Goal: Task Accomplishment & Management: Manage account settings

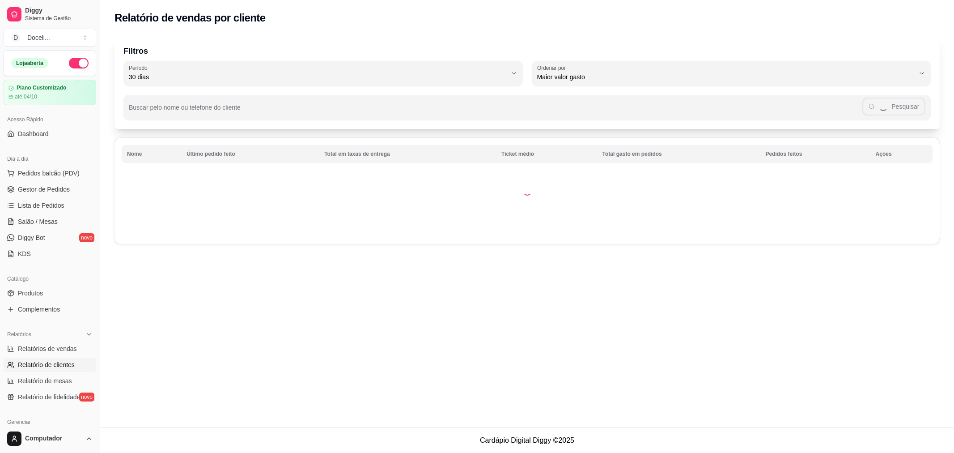
select select "30"
select select "HIGHEST_TOTAL_SPENT_WITH_ORDERS"
click at [49, 349] on span "Relatórios de vendas" at bounding box center [47, 348] width 59 height 9
select select "ALL"
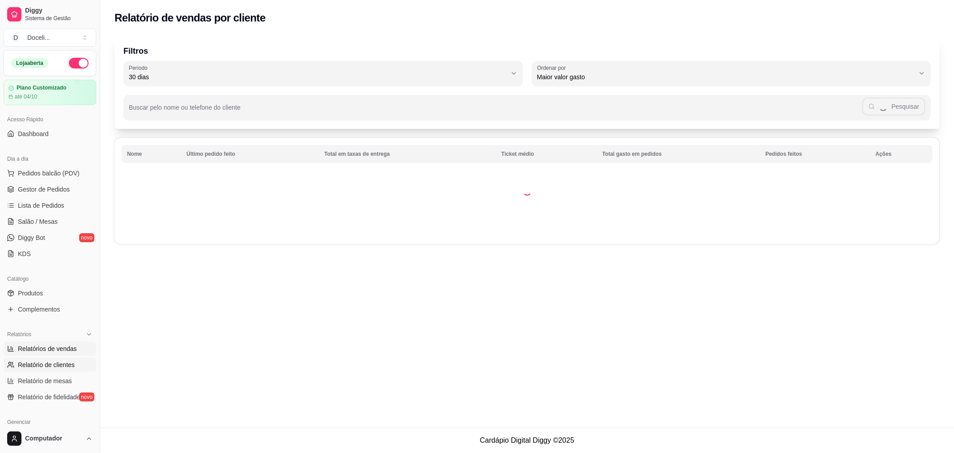
select select "0"
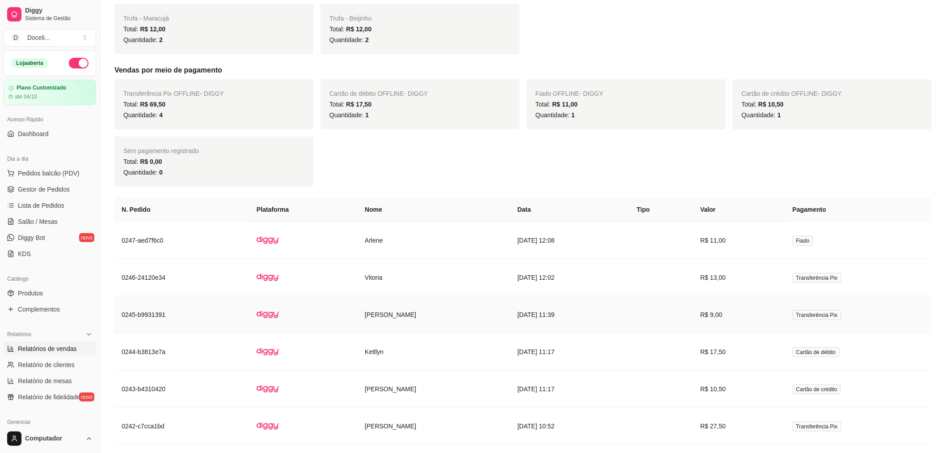
scroll to position [38, 0]
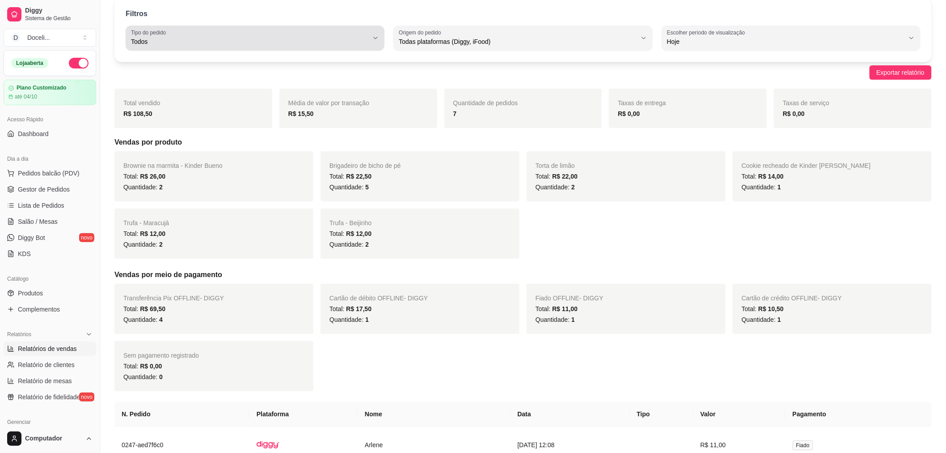
click at [360, 29] on div "Todos" at bounding box center [250, 38] width 238 height 18
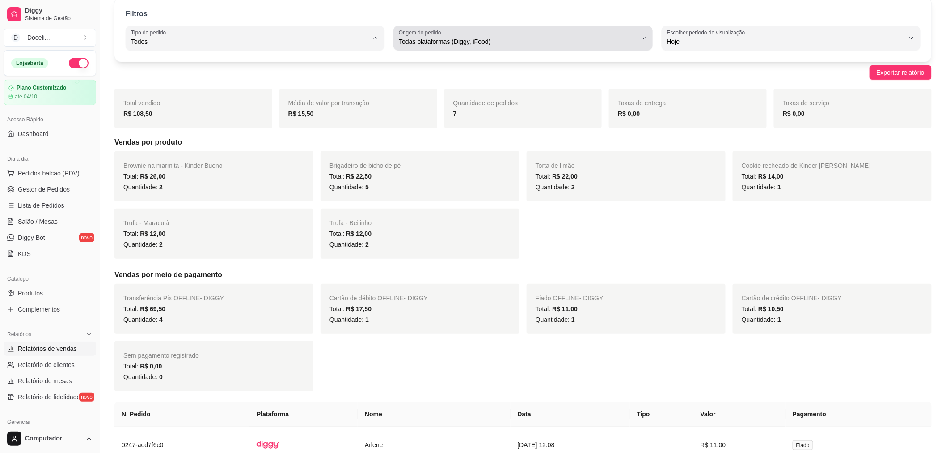
click at [501, 33] on div "Todas plataformas (Diggy, iFood)" at bounding box center [518, 38] width 238 height 18
click at [502, 33] on div "Todas plataformas (Diggy, iFood)" at bounding box center [518, 38] width 238 height 18
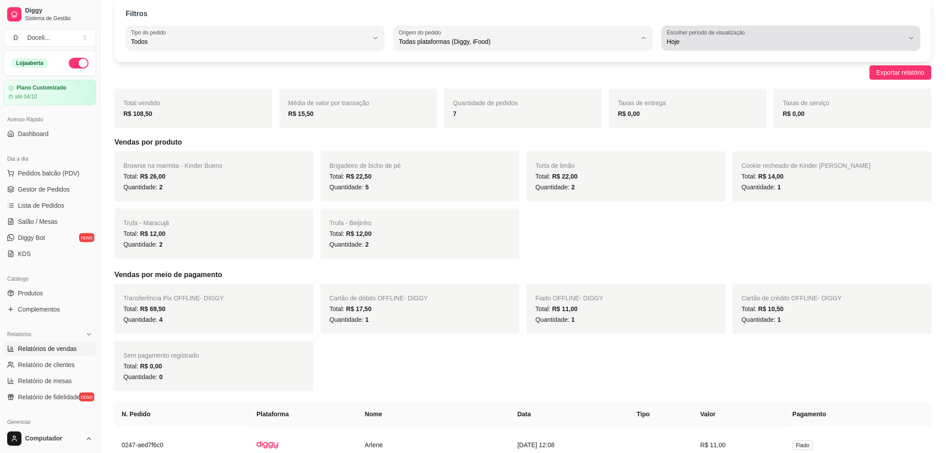
click at [715, 37] on span "Hoje" at bounding box center [786, 41] width 238 height 9
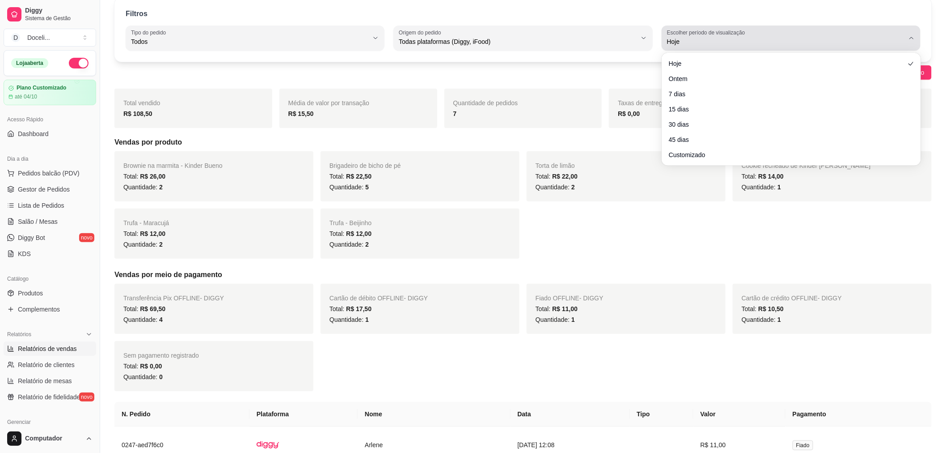
click at [715, 38] on span "Hoje" at bounding box center [786, 41] width 238 height 9
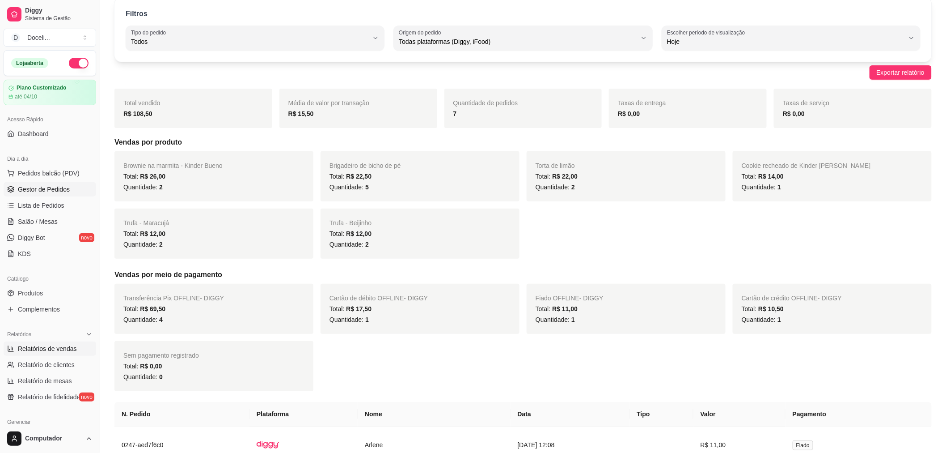
click at [51, 189] on span "Gestor de Pedidos" at bounding box center [44, 189] width 52 height 9
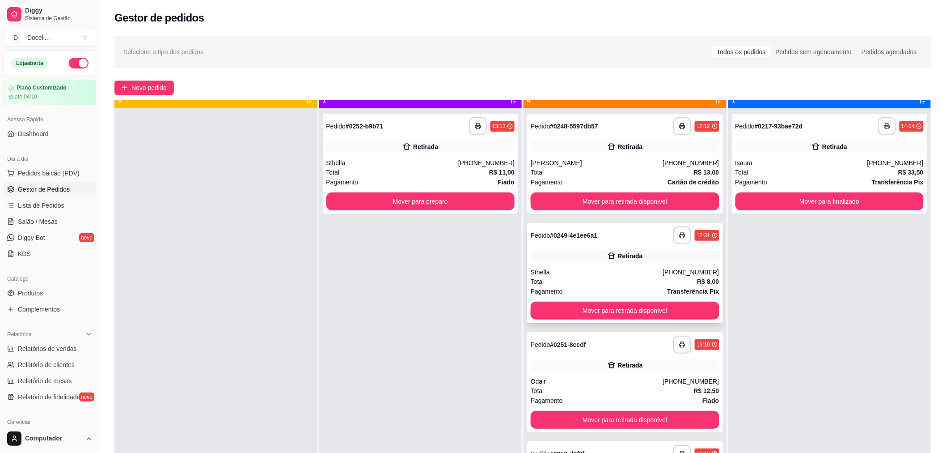
scroll to position [25, 0]
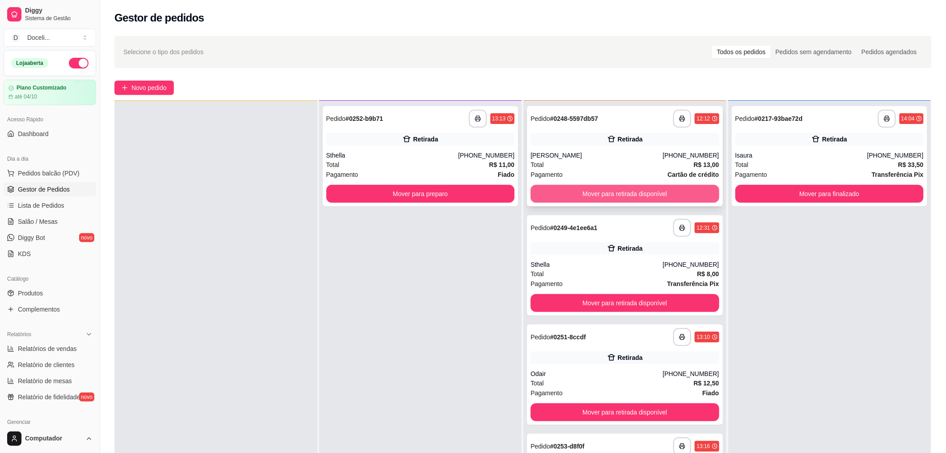
click at [632, 188] on button "Mover para retirada disponível" at bounding box center [625, 194] width 189 height 18
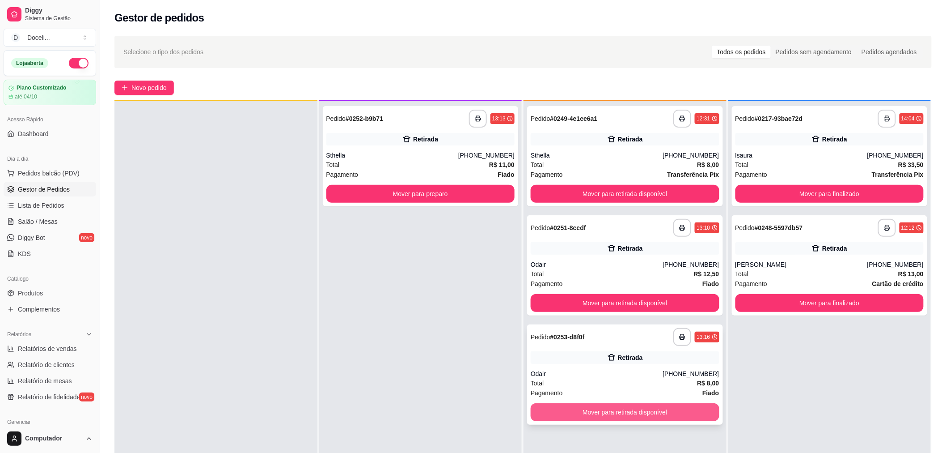
click at [600, 407] on button "Mover para retirada disponível" at bounding box center [625, 412] width 189 height 18
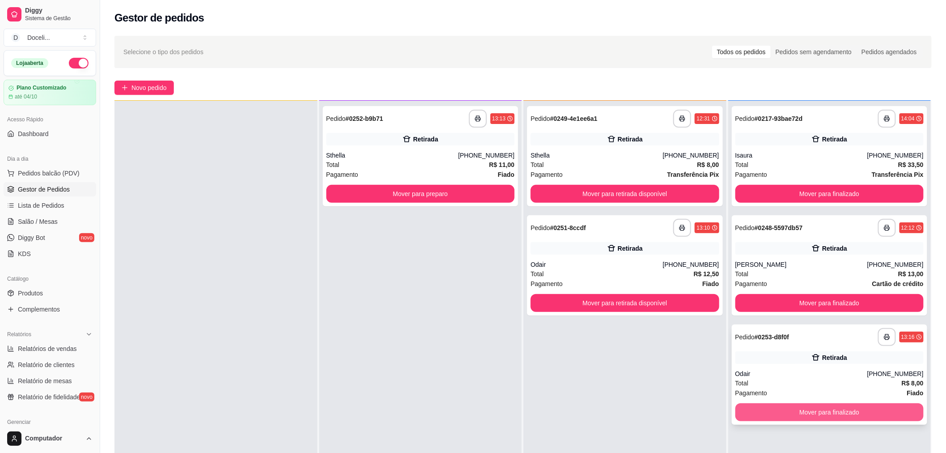
click at [793, 412] on button "Mover para finalizado" at bounding box center [830, 412] width 189 height 18
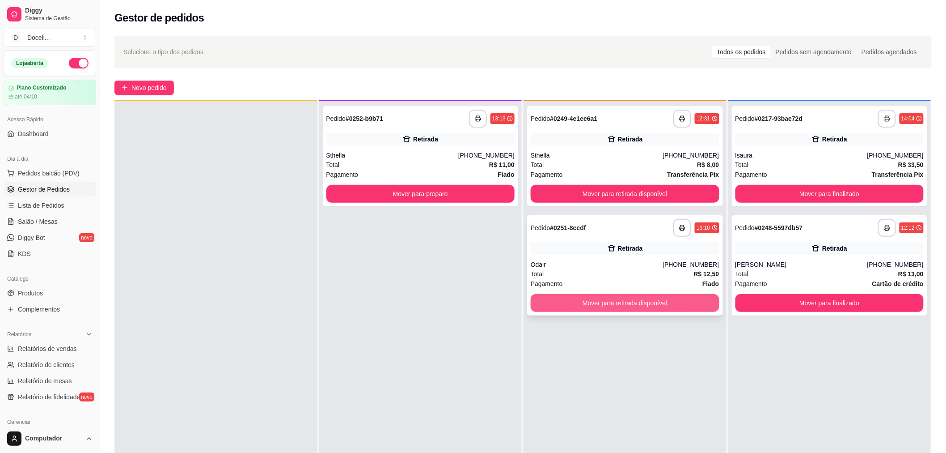
click at [619, 301] on button "Mover para retirada disponível" at bounding box center [625, 303] width 189 height 18
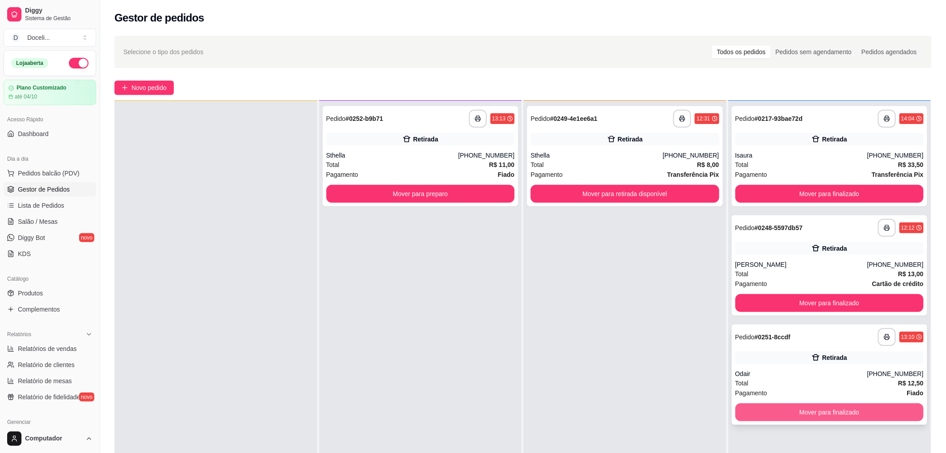
click at [830, 410] on button "Mover para finalizado" at bounding box center [830, 412] width 189 height 18
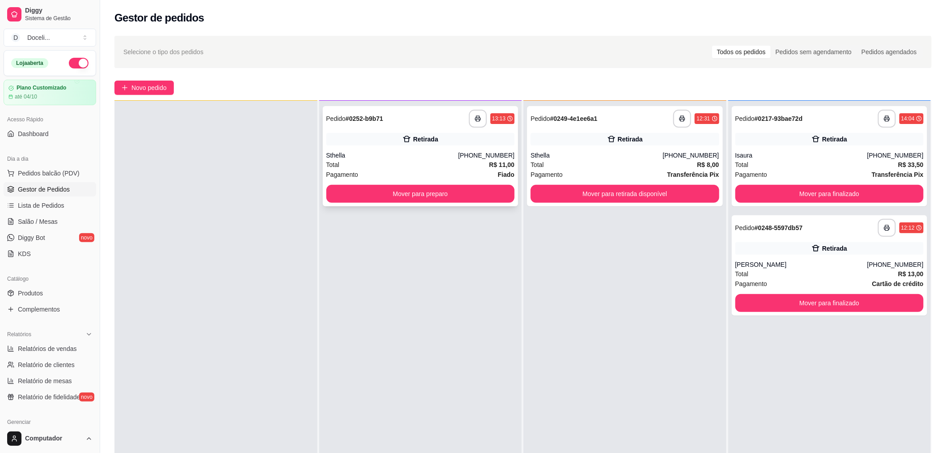
click at [422, 131] on div "**********" at bounding box center [421, 156] width 196 height 100
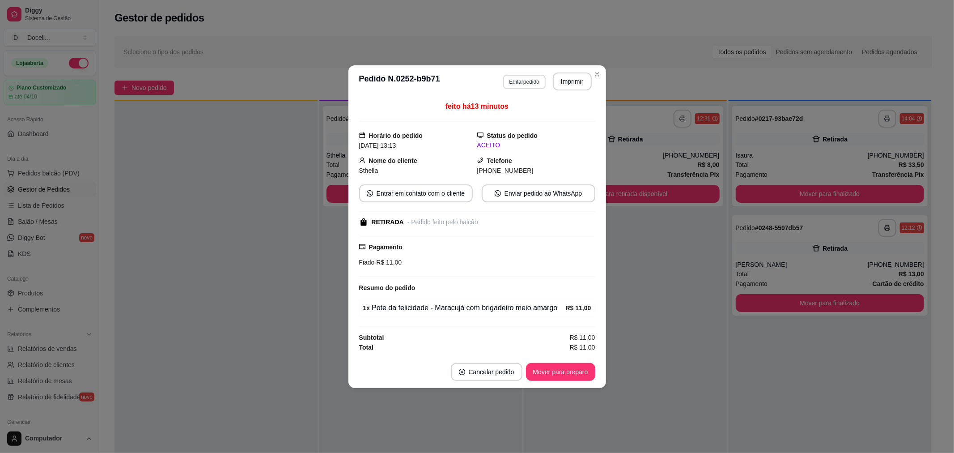
click at [533, 77] on button "Editar pedido" at bounding box center [524, 82] width 42 height 14
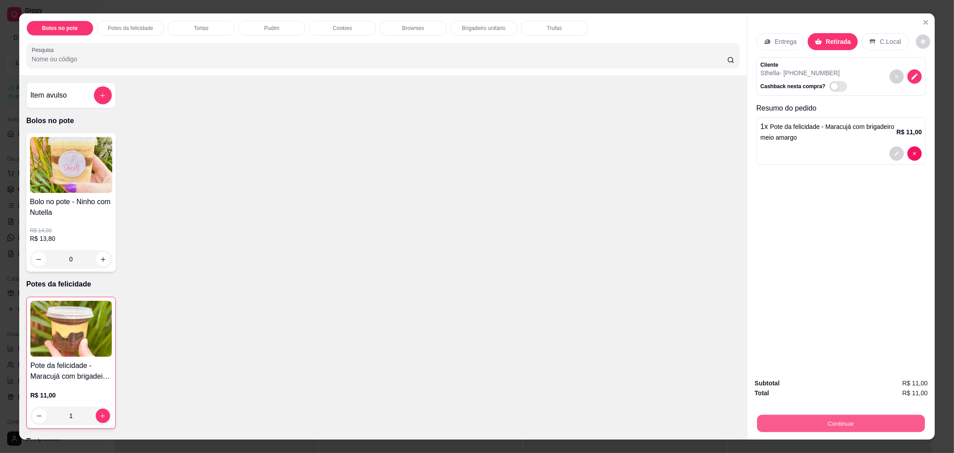
click at [792, 428] on button "Continuar" at bounding box center [841, 422] width 168 height 17
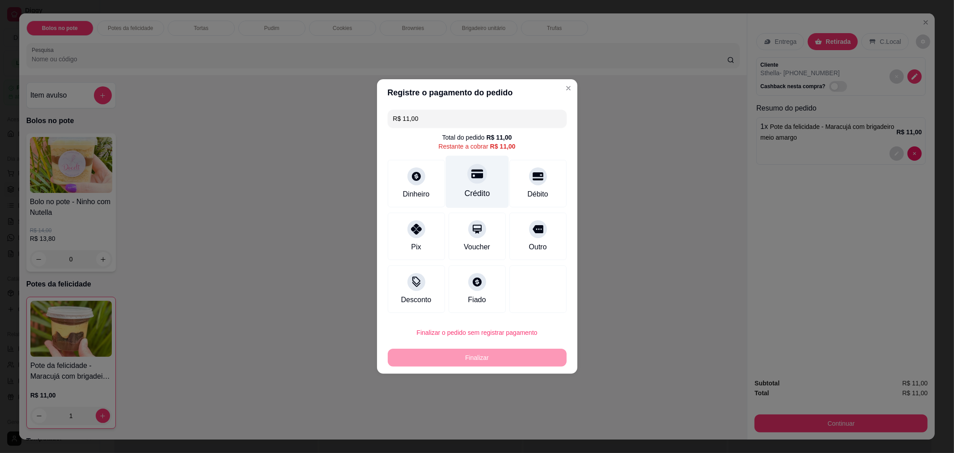
click at [470, 181] on div at bounding box center [477, 174] width 20 height 20
type input "R$ 0,00"
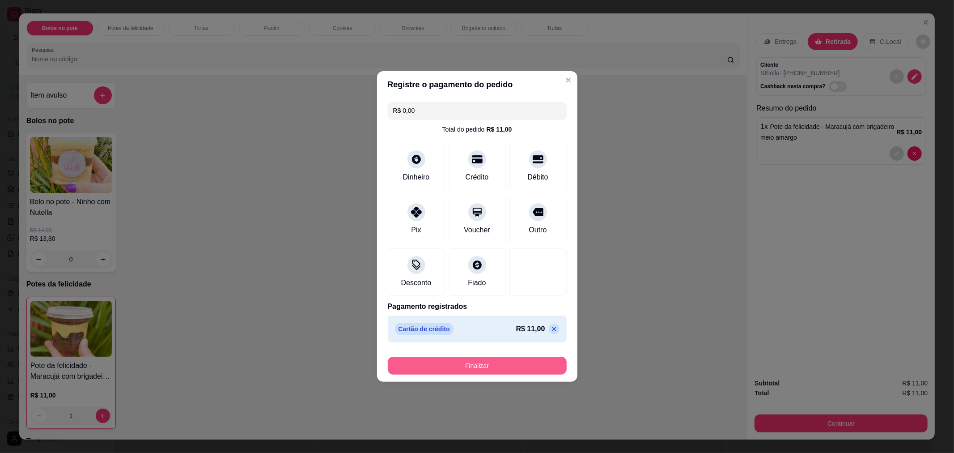
click at [471, 361] on button "Finalizar" at bounding box center [477, 365] width 179 height 18
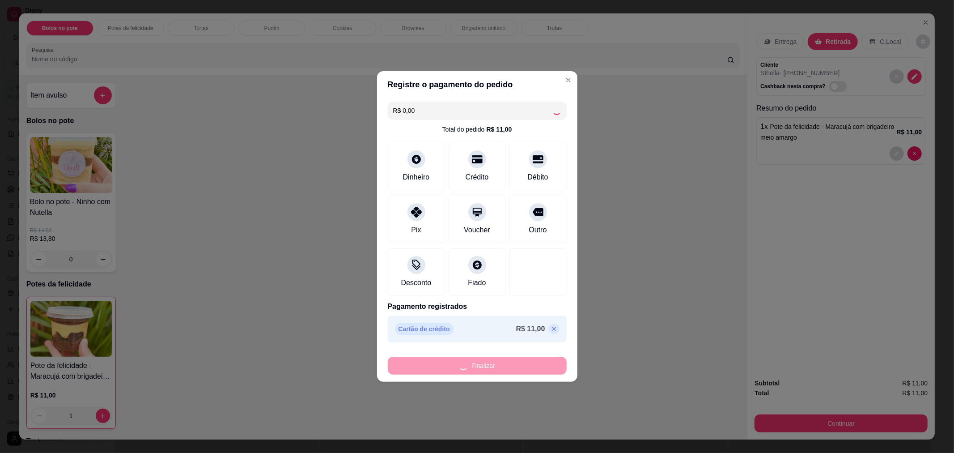
type input "0"
type input "-R$ 11,00"
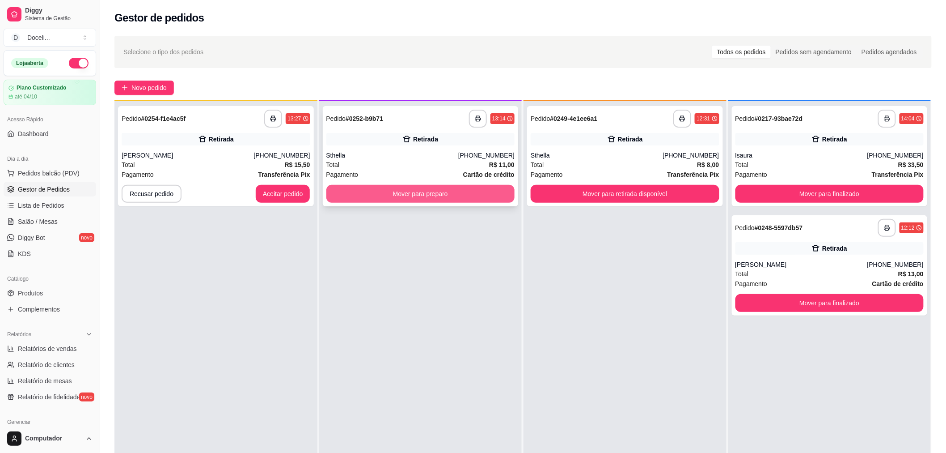
click at [406, 193] on button "Mover para preparo" at bounding box center [421, 194] width 189 height 18
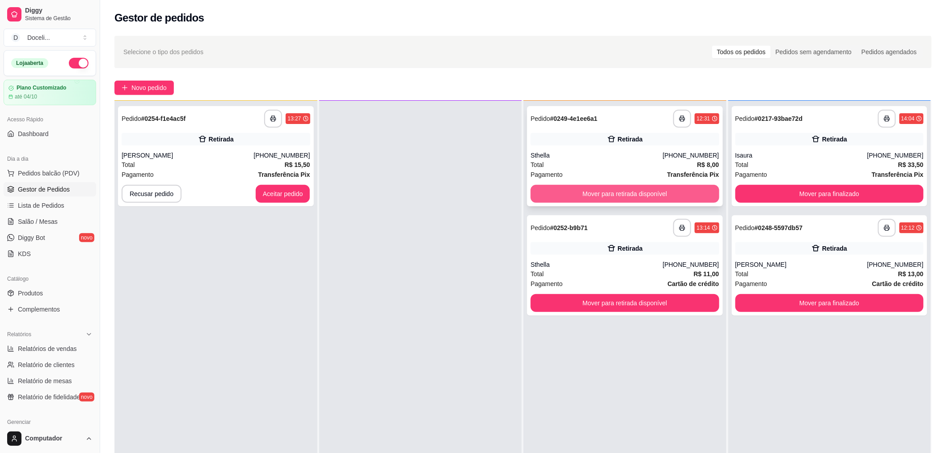
click at [617, 189] on button "Mover para retirada disponível" at bounding box center [625, 194] width 189 height 18
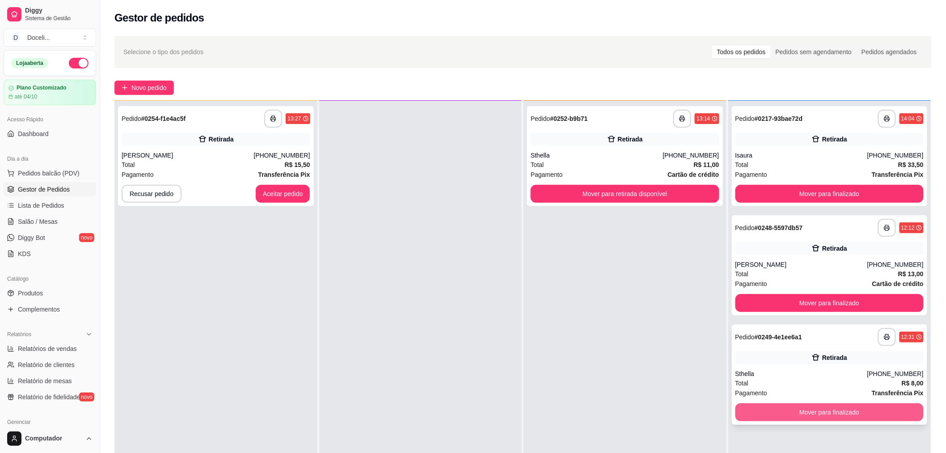
click at [790, 412] on button "Mover para finalizado" at bounding box center [830, 412] width 189 height 18
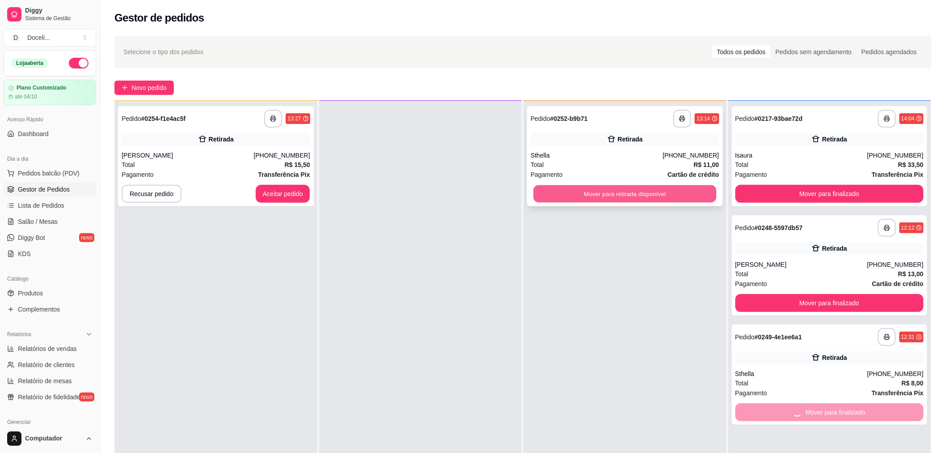
click at [614, 189] on button "Mover para retirada disponível" at bounding box center [625, 193] width 183 height 17
click at [178, 154] on div "[PERSON_NAME]" at bounding box center [188, 155] width 132 height 9
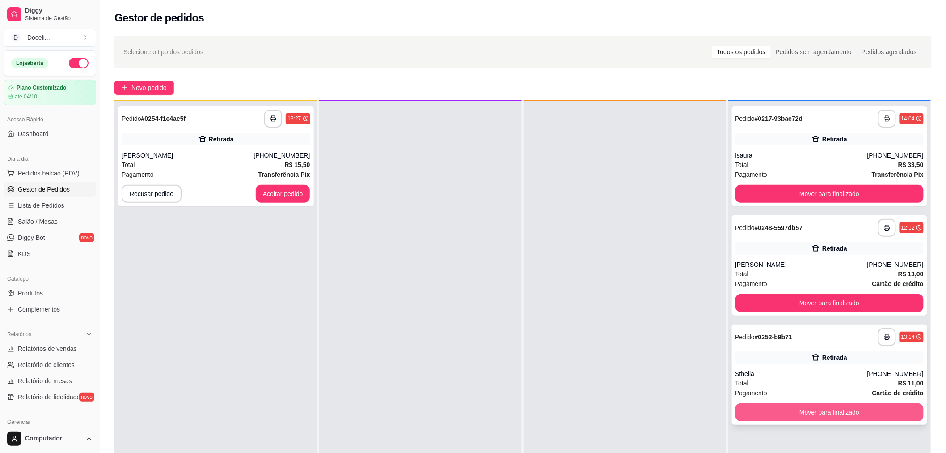
click at [826, 412] on button "Mover para finalizado" at bounding box center [830, 412] width 189 height 18
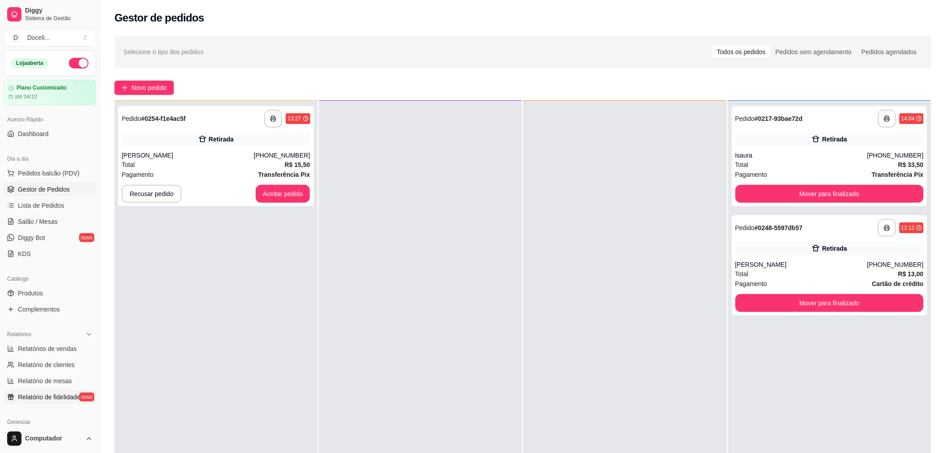
scroll to position [99, 0]
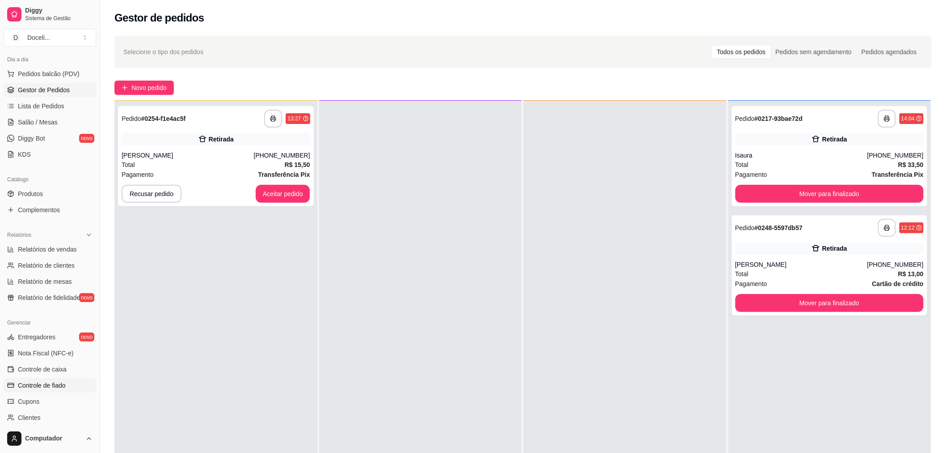
click at [34, 385] on span "Controle de fiado" at bounding box center [42, 385] width 48 height 9
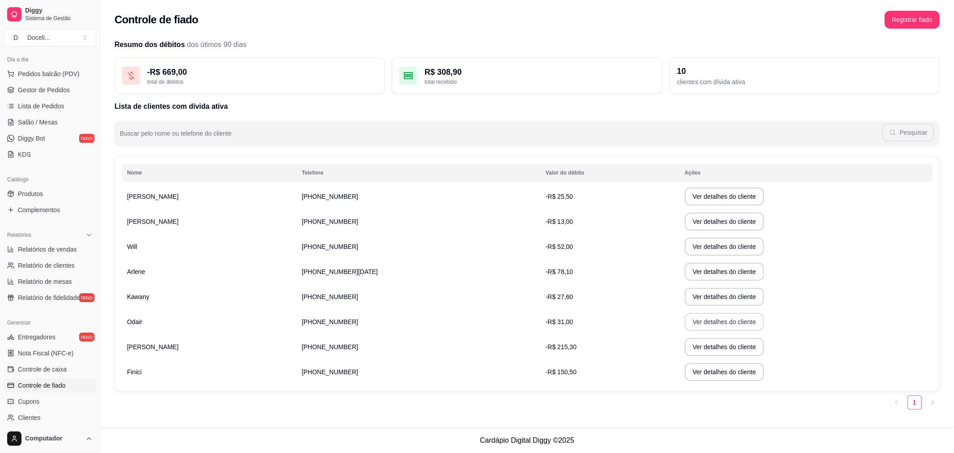
click at [711, 327] on button "Ver detalhes do cliente" at bounding box center [725, 322] width 80 height 18
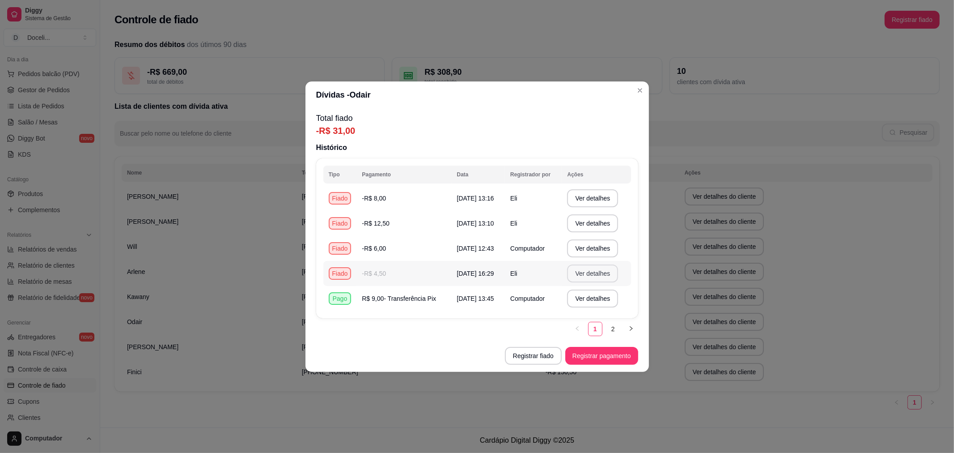
click at [598, 272] on button "Ver detalhes" at bounding box center [592, 273] width 51 height 18
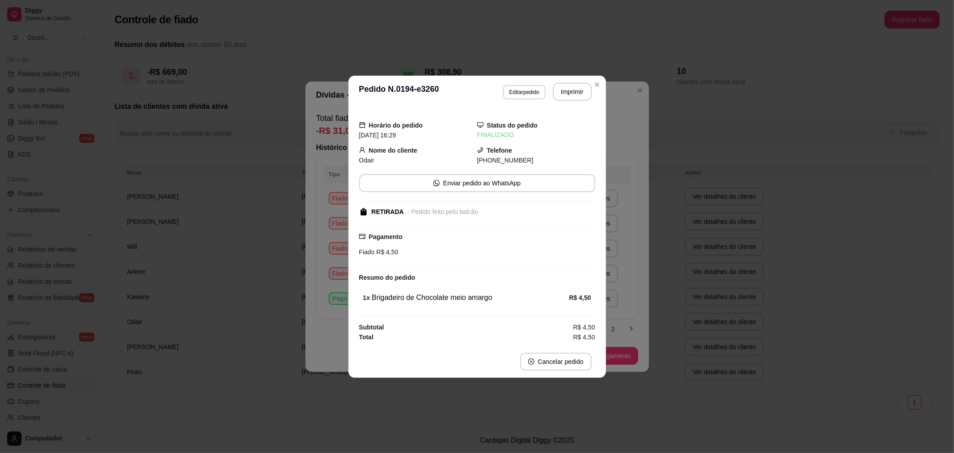
click at [605, 86] on header "**********" at bounding box center [477, 92] width 258 height 32
click at [597, 85] on icon "Close" at bounding box center [597, 84] width 7 height 7
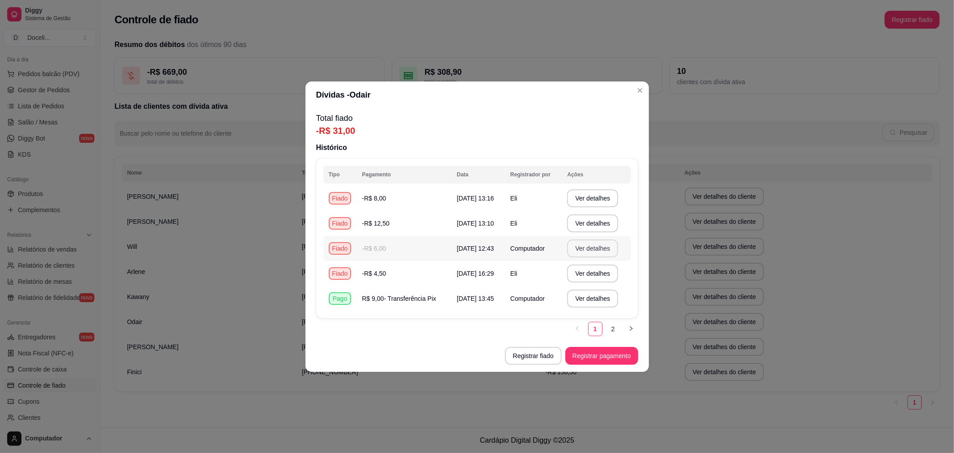
click at [589, 252] on button "Ver detalhes" at bounding box center [592, 248] width 51 height 18
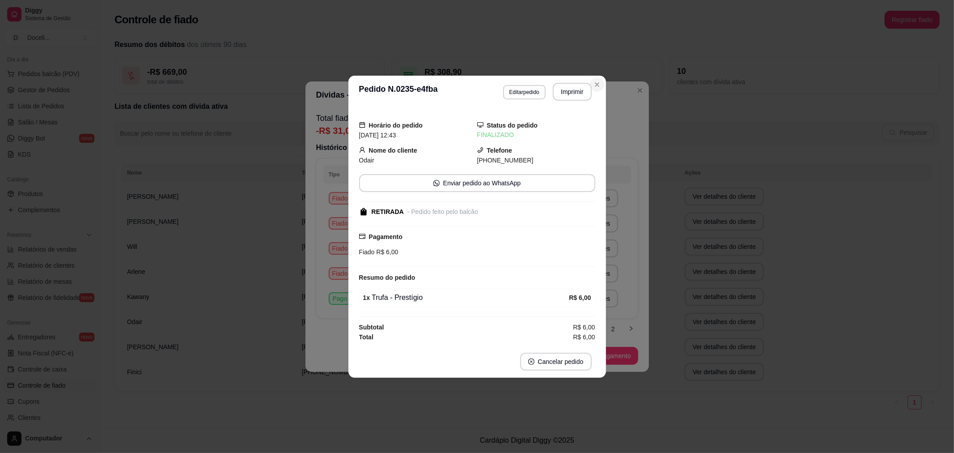
click at [600, 87] on icon "Close" at bounding box center [597, 84] width 7 height 7
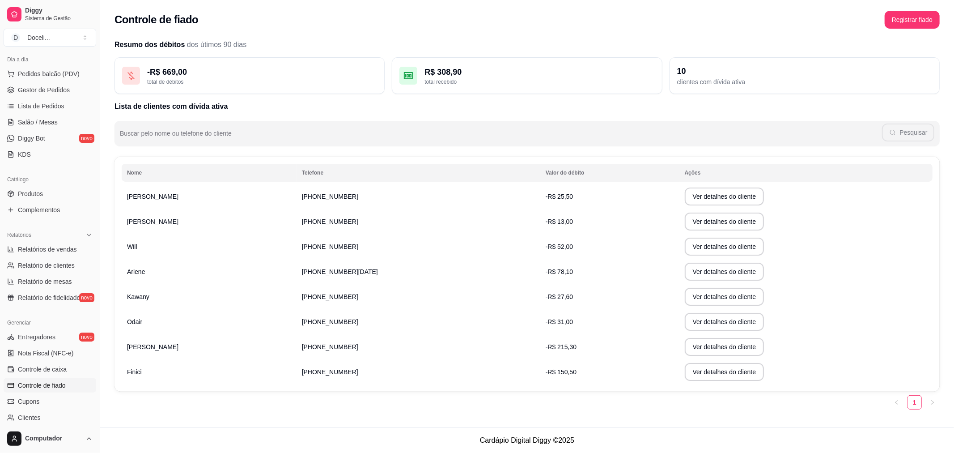
click at [614, 25] on div "Controle de fiado Registrar fiado" at bounding box center [527, 20] width 825 height 18
click at [687, 294] on button "Ver detalhes do cliente" at bounding box center [725, 297] width 80 height 18
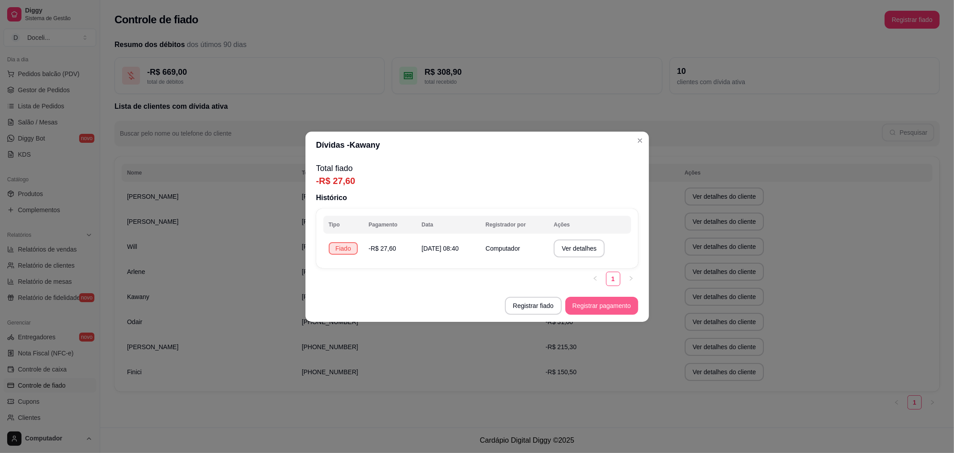
click at [587, 309] on button "Registrar pagamento" at bounding box center [601, 306] width 73 height 18
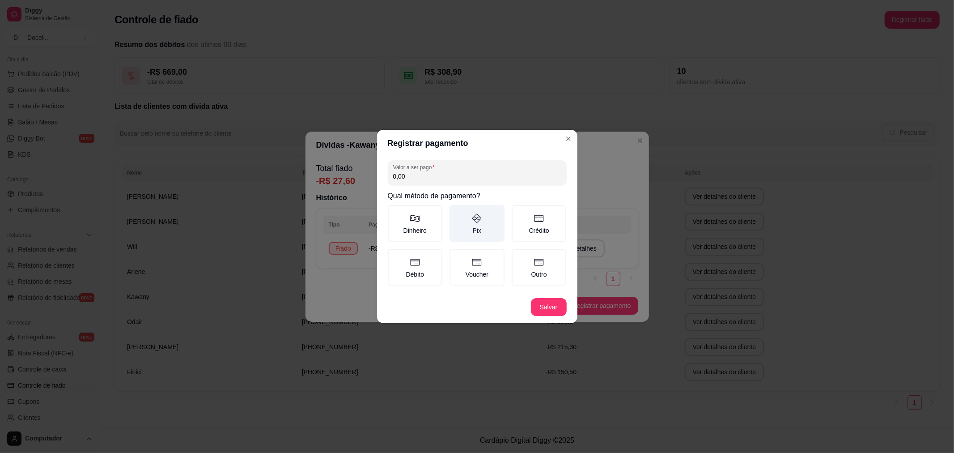
click at [475, 221] on icon at bounding box center [476, 218] width 11 height 11
click at [456, 212] on button "Pix" at bounding box center [452, 207] width 7 height 7
click at [422, 175] on input "0,00" at bounding box center [477, 176] width 168 height 9
type input "27,60"
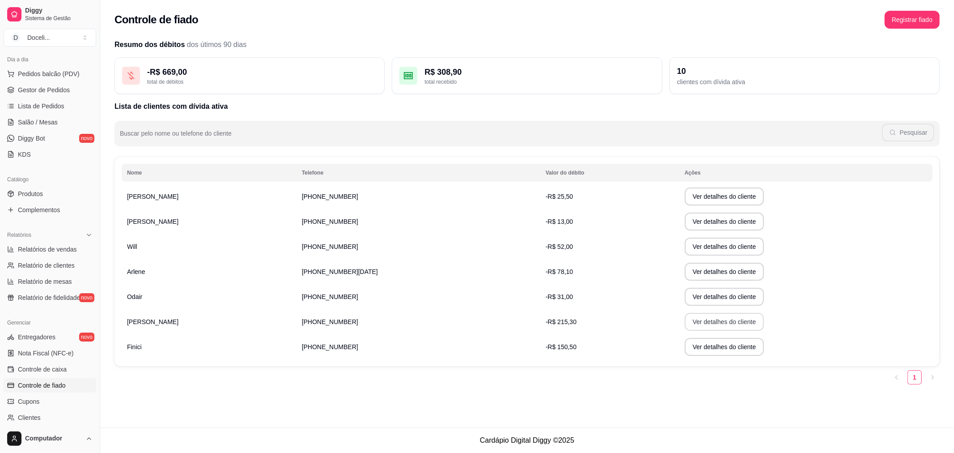
click at [685, 324] on button "Ver detalhes do cliente" at bounding box center [725, 322] width 80 height 18
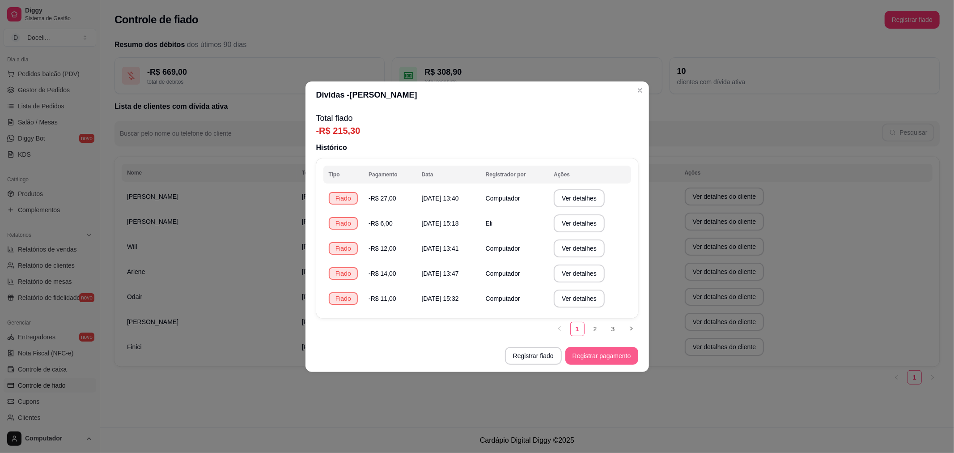
click at [598, 353] on button "Registrar pagamento" at bounding box center [601, 356] width 73 height 18
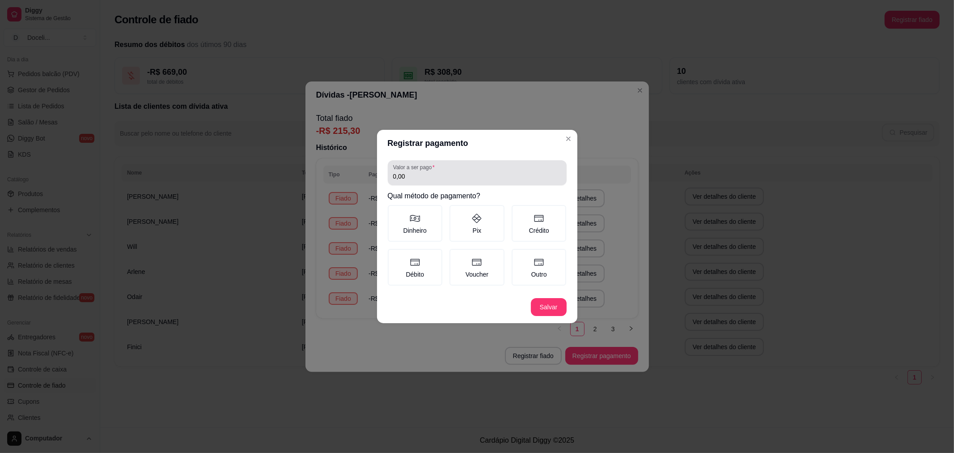
click at [429, 177] on input "0,00" at bounding box center [477, 176] width 168 height 9
type input "215,30"
click at [478, 224] on icon at bounding box center [476, 218] width 11 height 11
click at [456, 212] on button "Pix" at bounding box center [452, 207] width 7 height 7
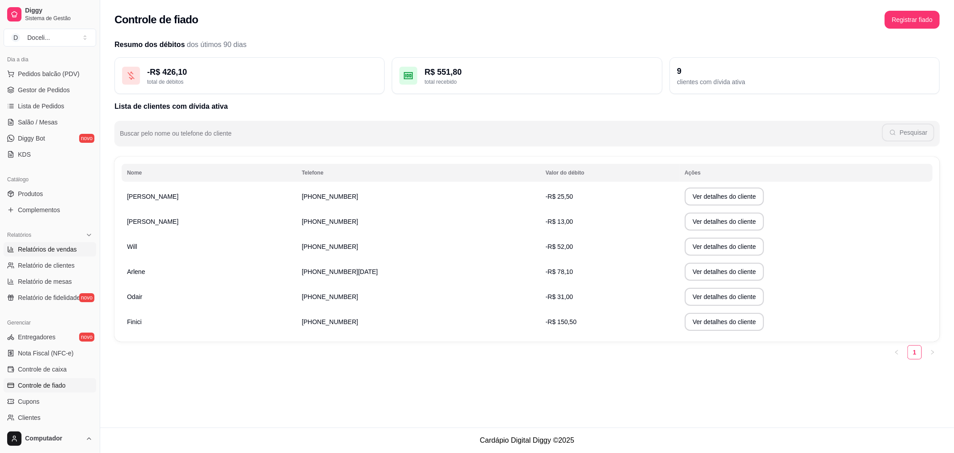
click at [49, 248] on span "Relatórios de vendas" at bounding box center [47, 249] width 59 height 9
select select "ALL"
select select "0"
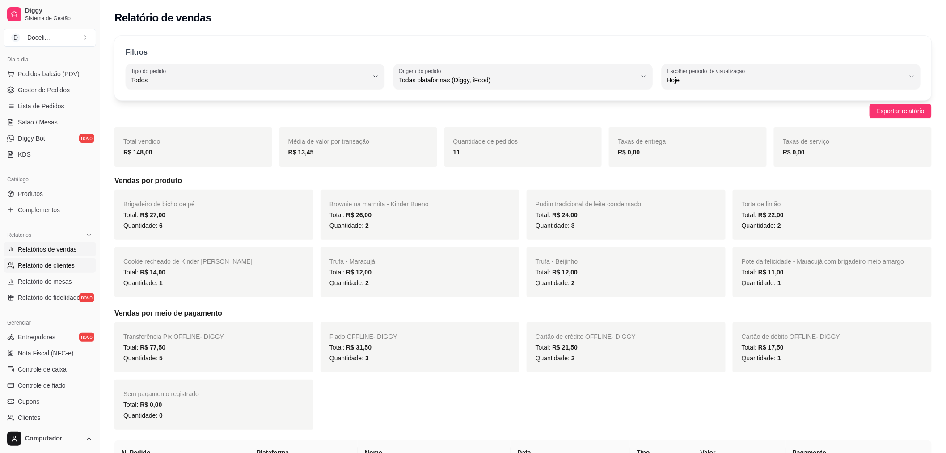
click at [53, 266] on span "Relatório de clientes" at bounding box center [46, 265] width 57 height 9
select select "30"
select select "HIGHEST_TOTAL_SPENT_WITH_ORDERS"
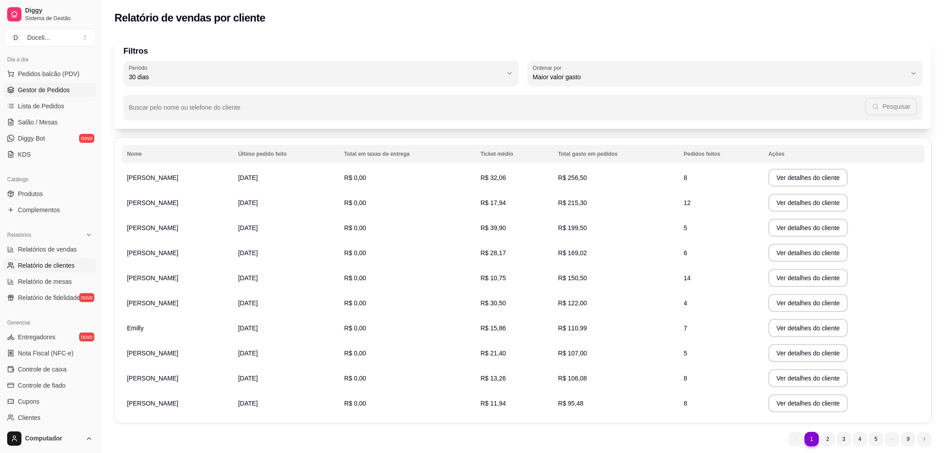
click at [47, 87] on span "Gestor de Pedidos" at bounding box center [44, 89] width 52 height 9
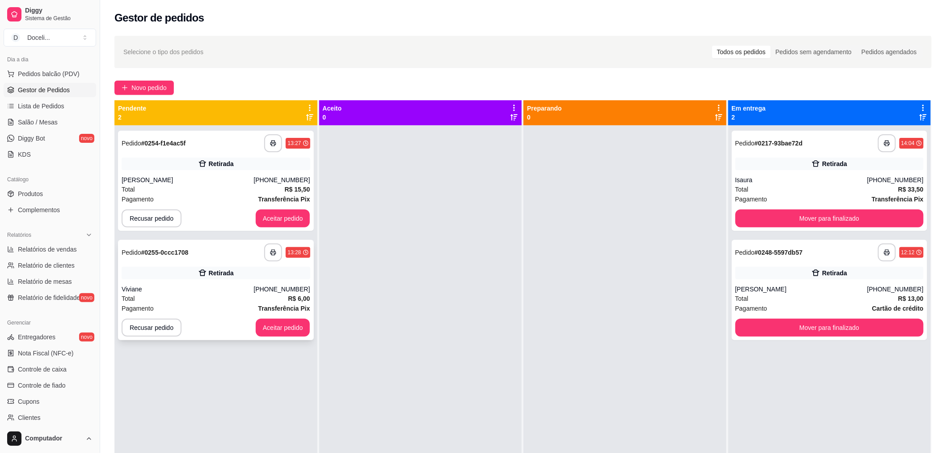
click at [190, 273] on div "Retirada" at bounding box center [216, 273] width 189 height 13
click at [173, 278] on div "Retirada" at bounding box center [216, 273] width 189 height 13
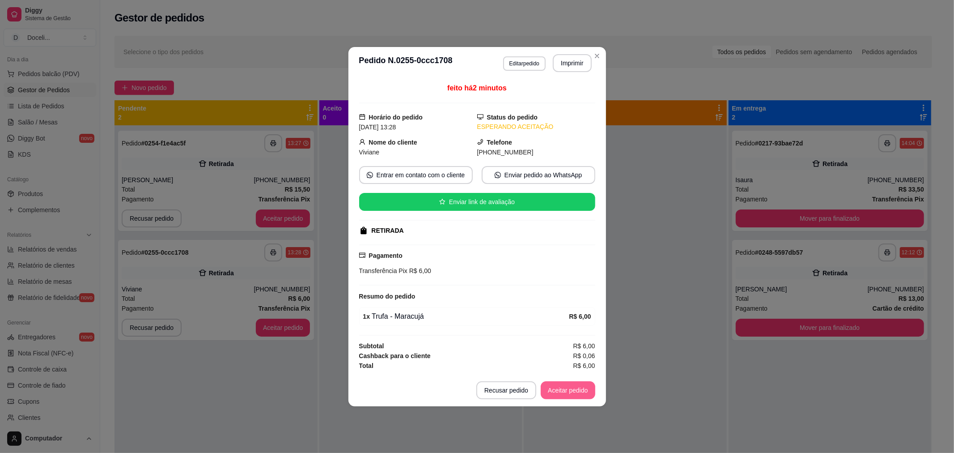
click at [574, 390] on button "Aceitar pedido" at bounding box center [568, 390] width 55 height 18
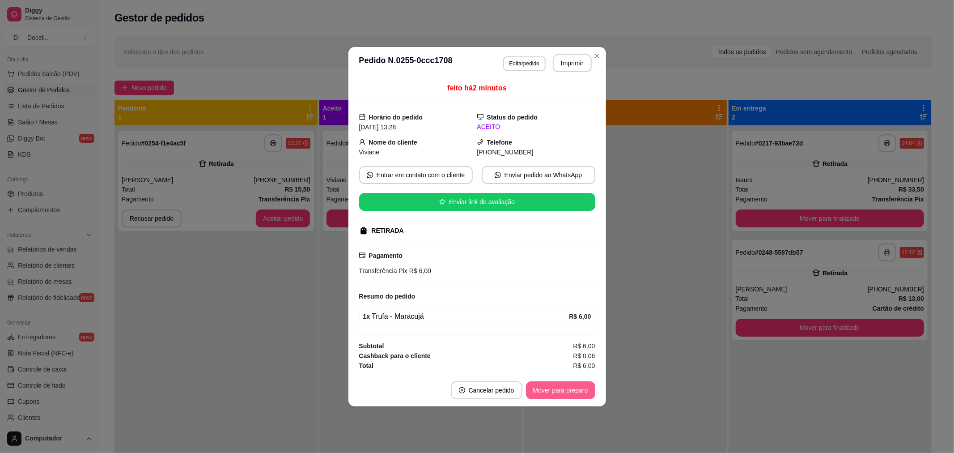
click at [561, 391] on button "Mover para preparo" at bounding box center [560, 390] width 69 height 18
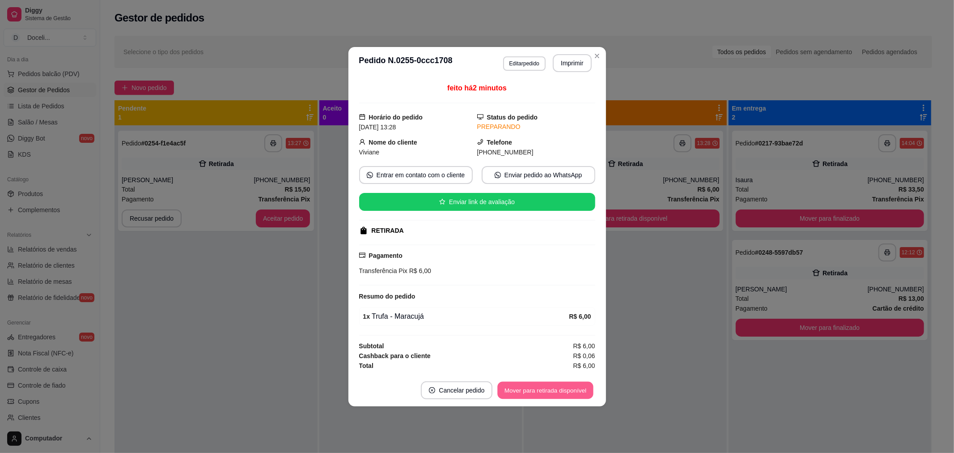
click at [561, 391] on button "Mover para retirada disponível" at bounding box center [546, 389] width 96 height 17
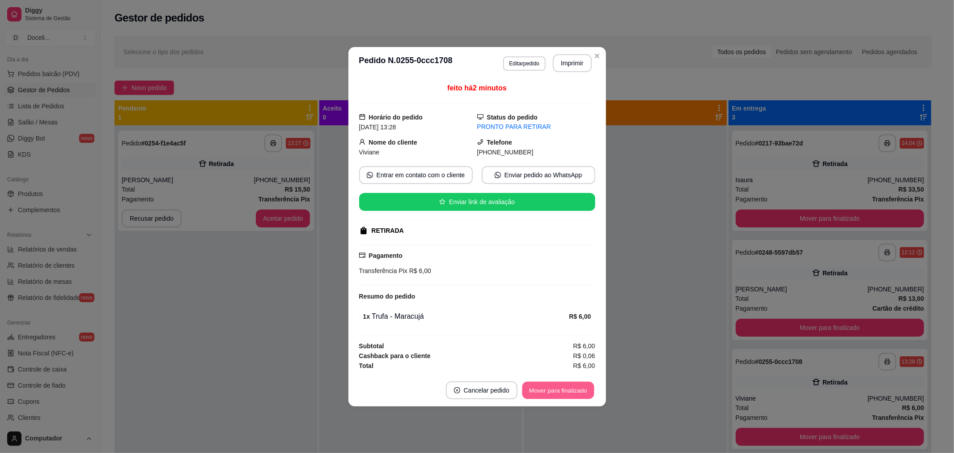
click at [561, 391] on button "Mover para finalizado" at bounding box center [558, 389] width 72 height 17
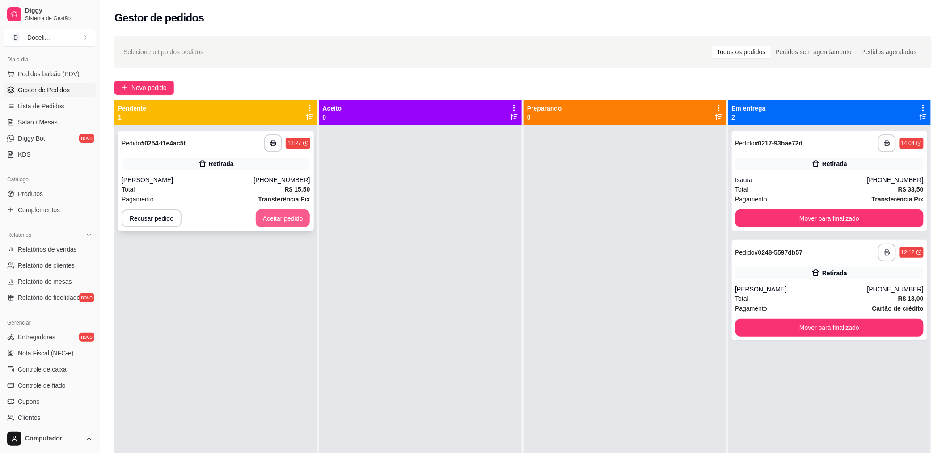
click at [292, 213] on button "Aceitar pedido" at bounding box center [283, 218] width 55 height 18
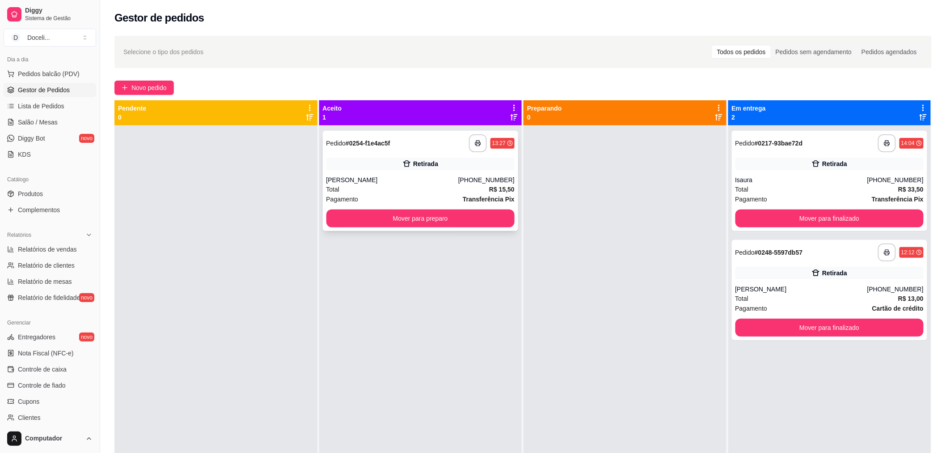
click at [397, 171] on div "**********" at bounding box center [421, 181] width 196 height 100
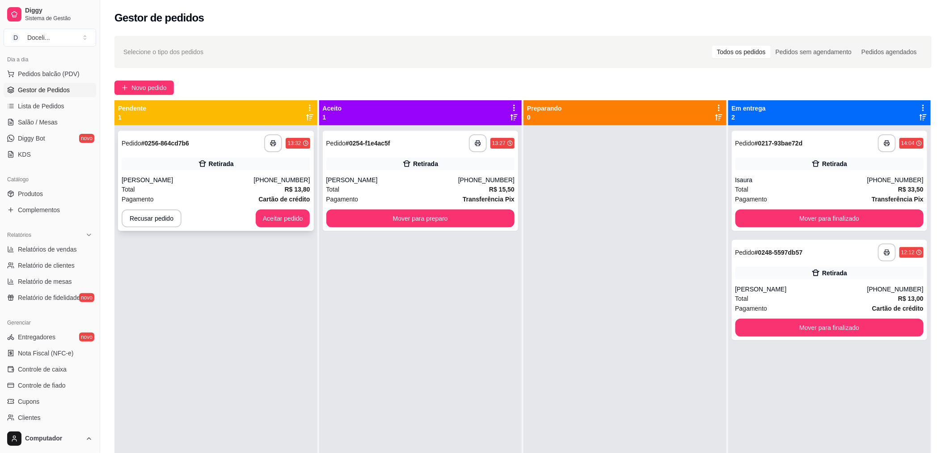
click at [215, 158] on div "Retirada" at bounding box center [216, 163] width 189 height 13
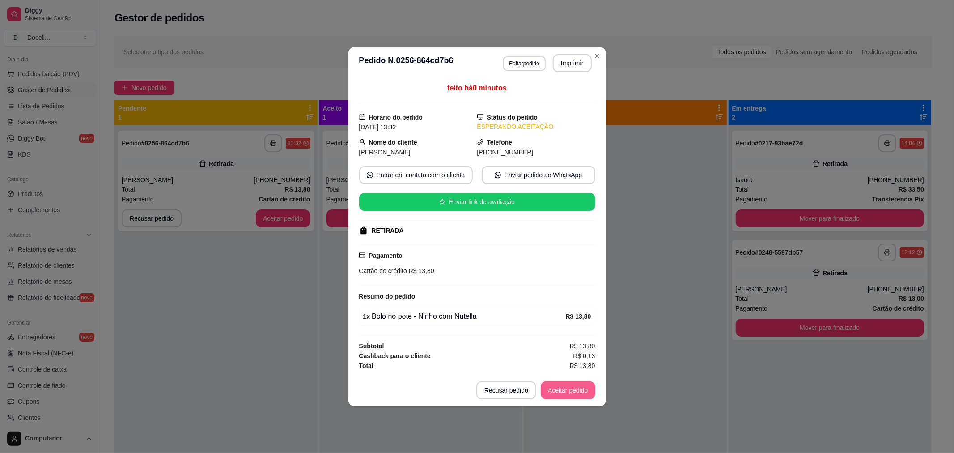
click at [570, 395] on button "Aceitar pedido" at bounding box center [568, 390] width 55 height 18
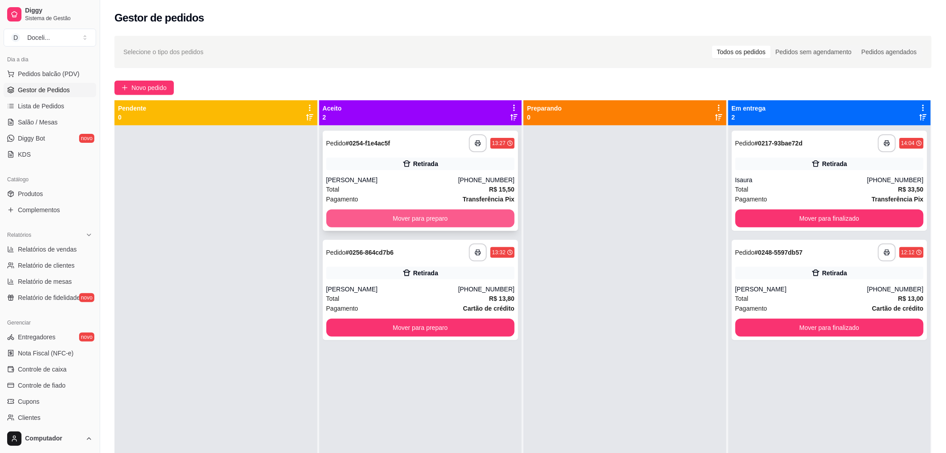
click at [441, 212] on button "Mover para preparo" at bounding box center [421, 218] width 189 height 18
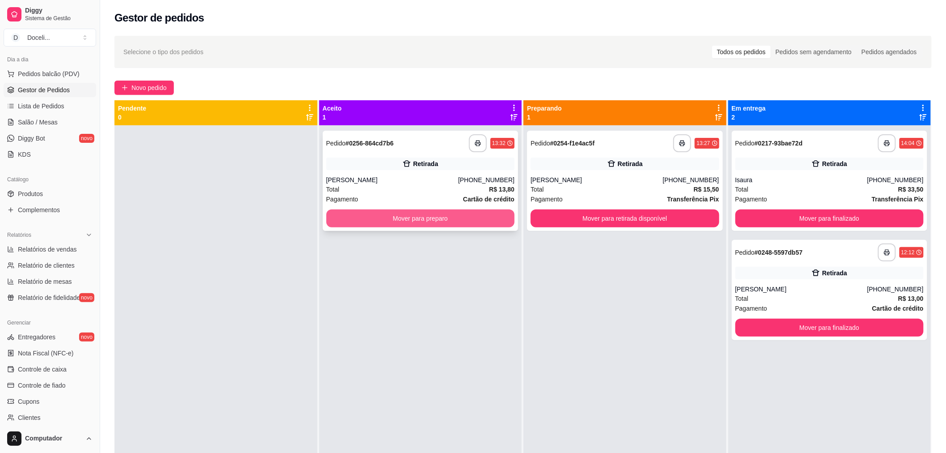
click at [470, 222] on button "Mover para preparo" at bounding box center [421, 218] width 189 height 18
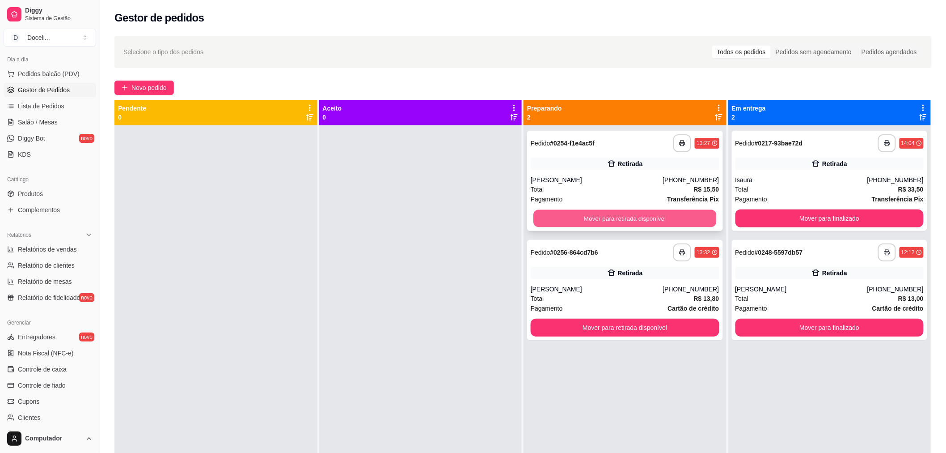
click at [624, 218] on button "Mover para retirada disponível" at bounding box center [625, 218] width 183 height 17
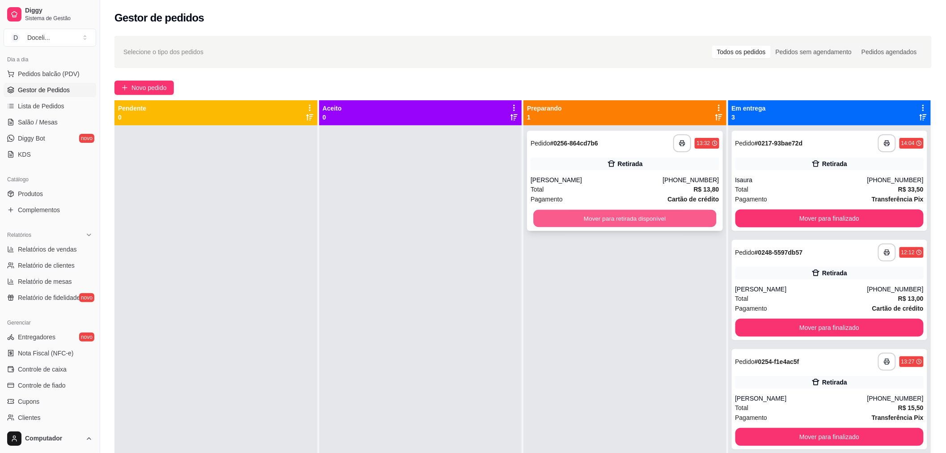
click at [632, 216] on button "Mover para retirada disponível" at bounding box center [625, 218] width 183 height 17
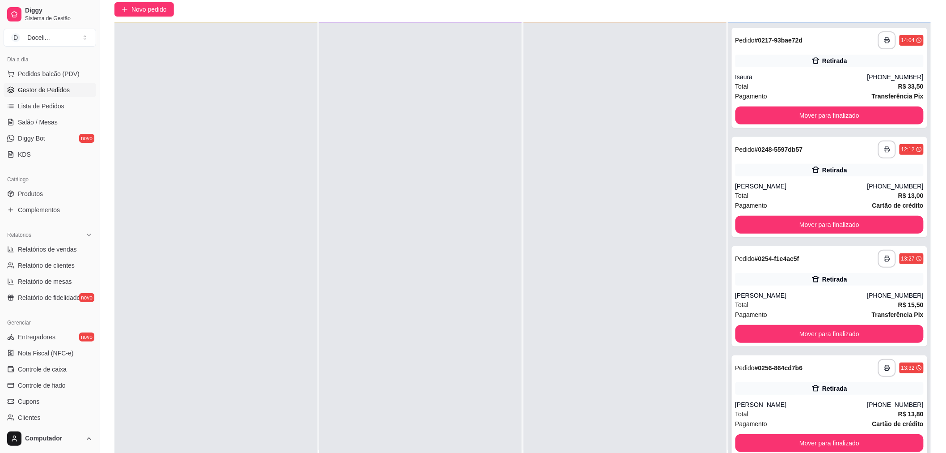
scroll to position [136, 0]
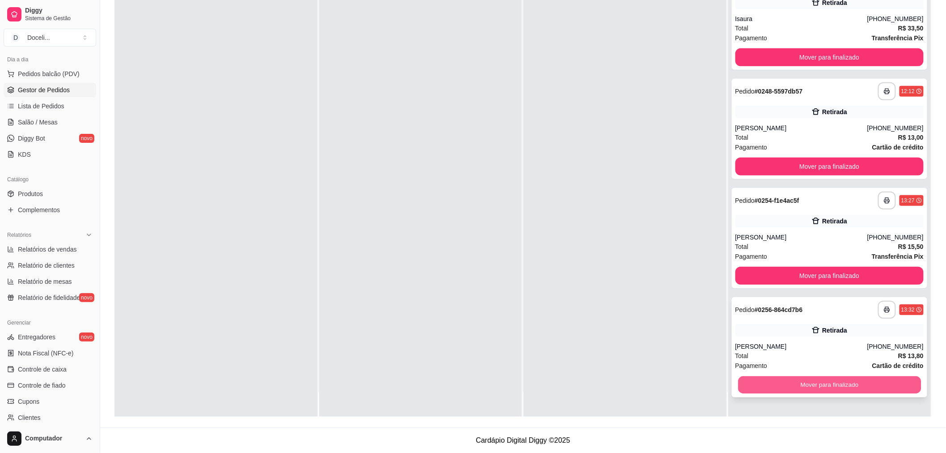
click at [833, 379] on button "Mover para finalizado" at bounding box center [829, 384] width 183 height 17
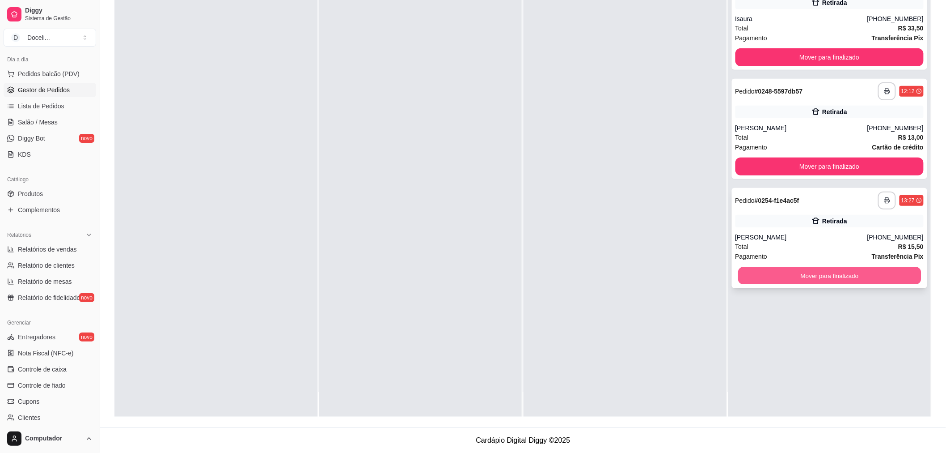
click at [831, 270] on button "Mover para finalizado" at bounding box center [829, 275] width 183 height 17
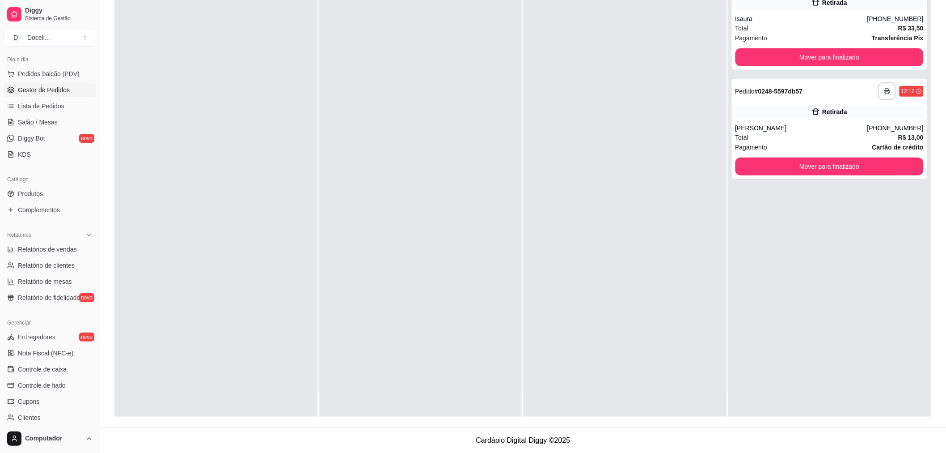
click at [458, 256] on div at bounding box center [420, 190] width 203 height 453
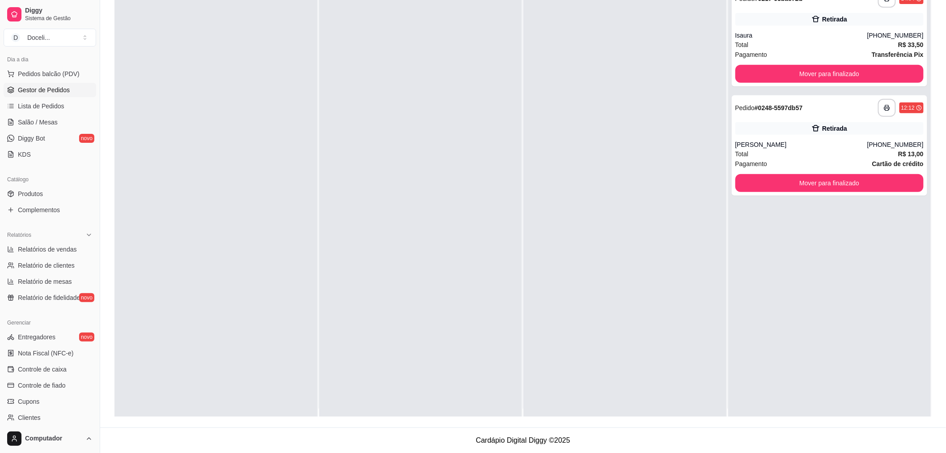
scroll to position [0, 0]
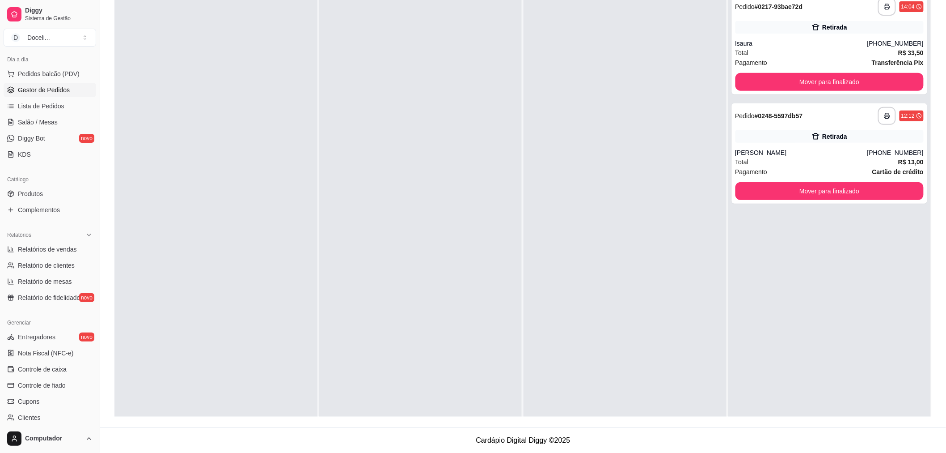
click at [678, 249] on div at bounding box center [625, 215] width 203 height 453
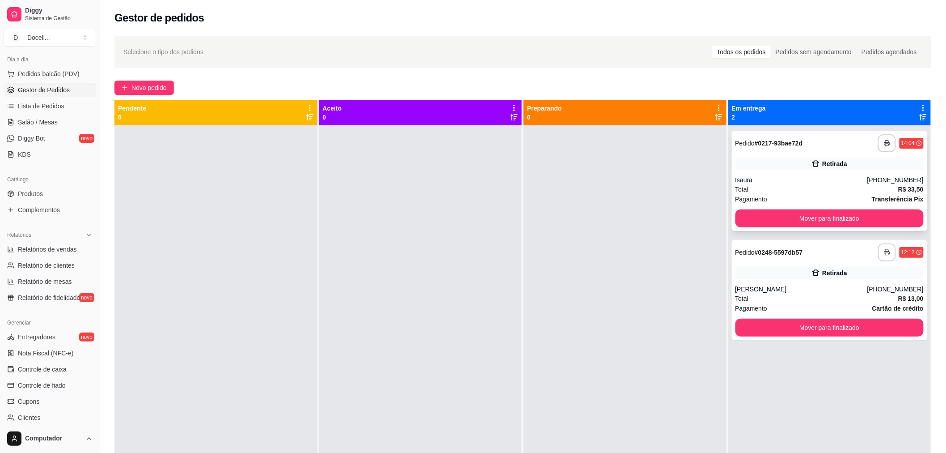
click at [779, 162] on div "Retirada" at bounding box center [830, 163] width 189 height 13
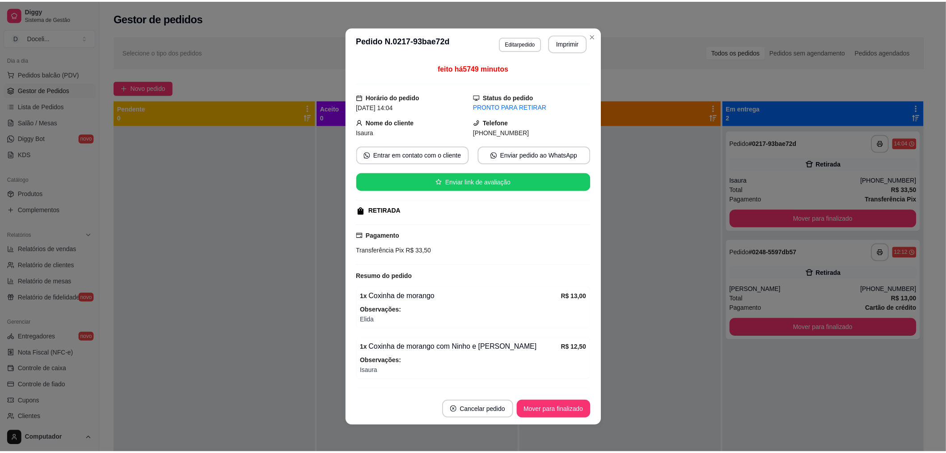
scroll to position [86, 0]
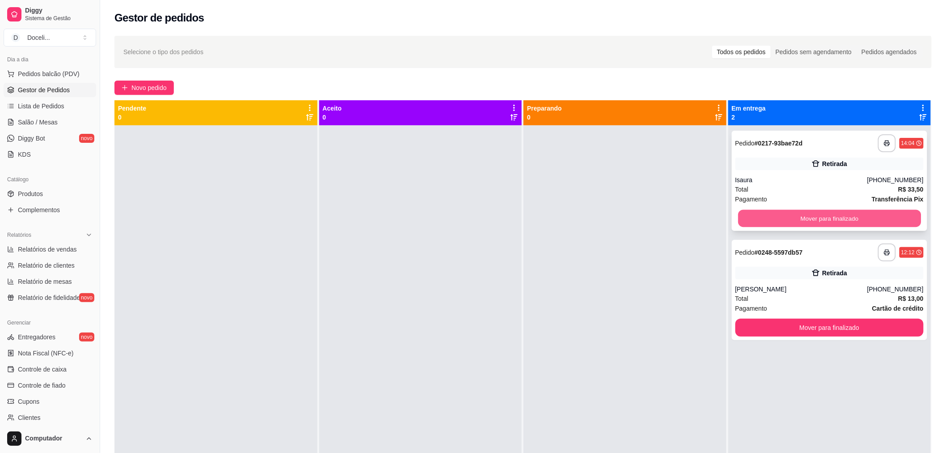
click at [836, 215] on button "Mover para finalizado" at bounding box center [829, 218] width 183 height 17
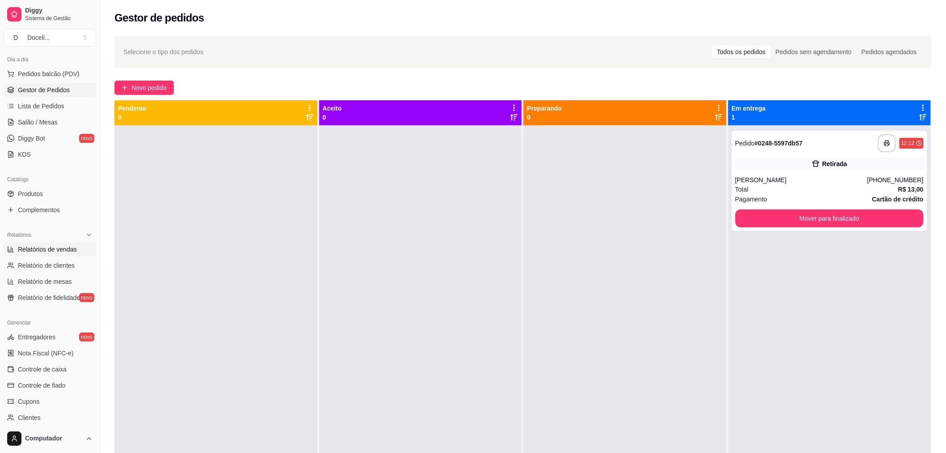
click at [59, 247] on span "Relatórios de vendas" at bounding box center [47, 249] width 59 height 9
select select "ALL"
select select "0"
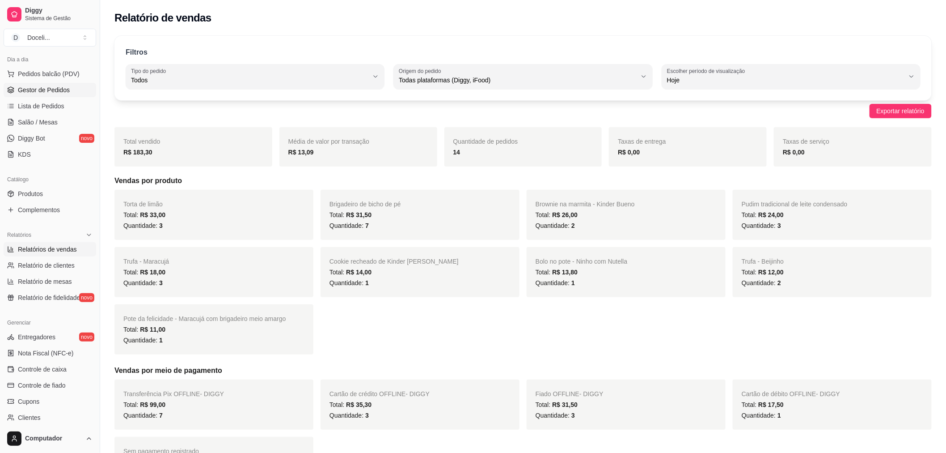
click at [47, 90] on span "Gestor de Pedidos" at bounding box center [44, 89] width 52 height 9
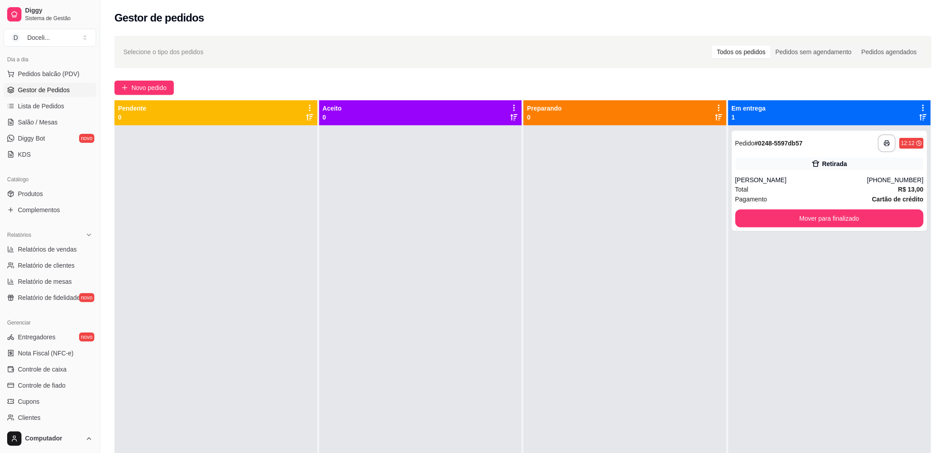
click at [314, 214] on div at bounding box center [216, 351] width 203 height 453
click at [683, 352] on div at bounding box center [625, 351] width 203 height 453
click at [822, 216] on button "Mover para finalizado" at bounding box center [830, 218] width 189 height 18
